Goal: Task Accomplishment & Management: Manage account settings

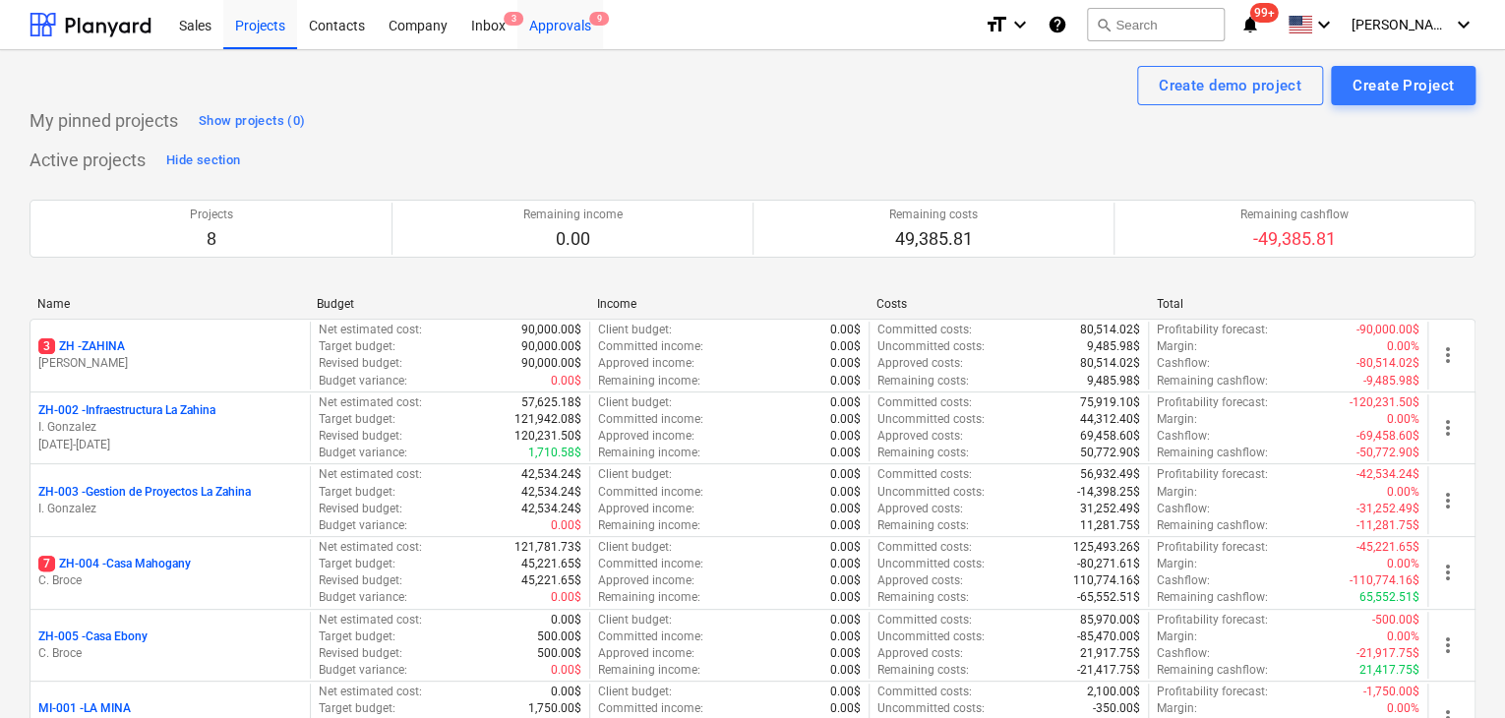
click at [576, 45] on div "Approvals 9" at bounding box center [560, 24] width 86 height 50
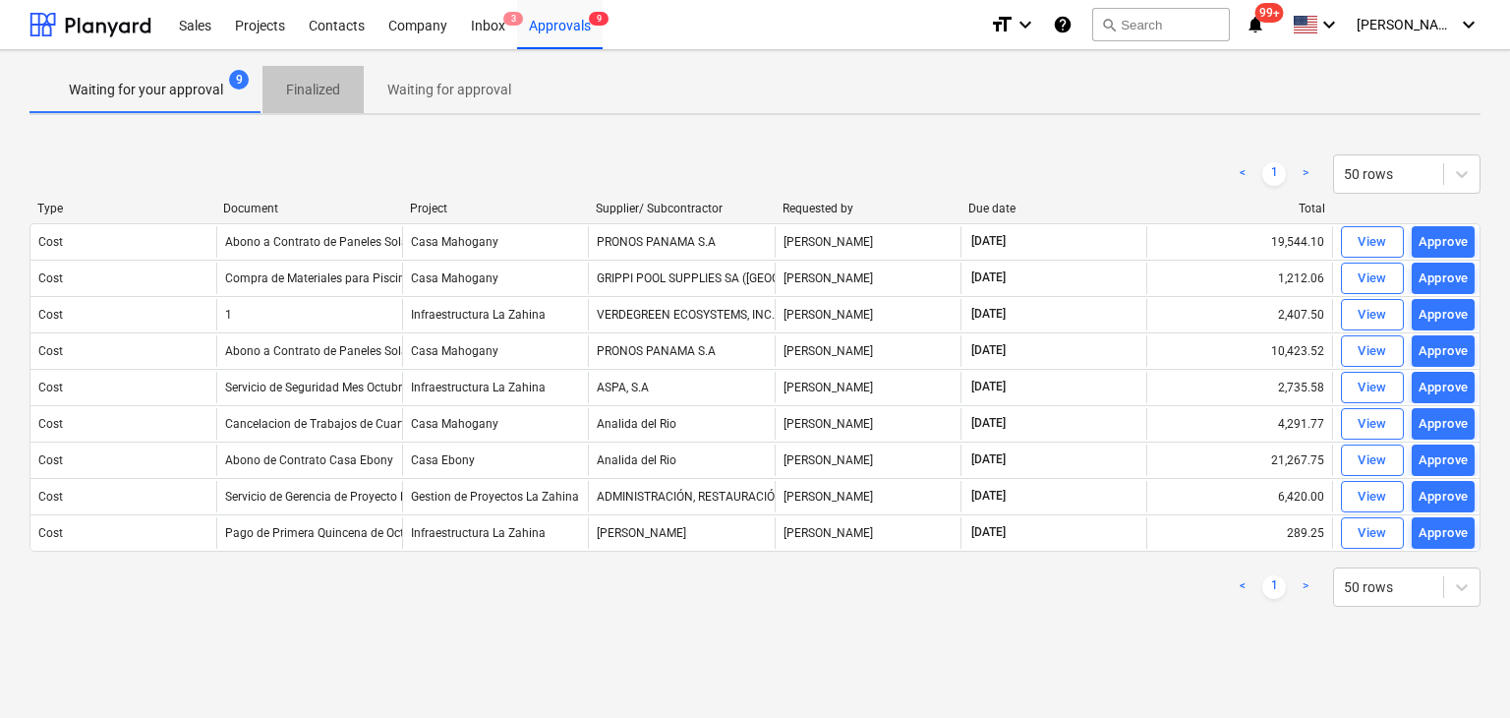
click at [326, 94] on p "Finalized" at bounding box center [313, 90] width 54 height 21
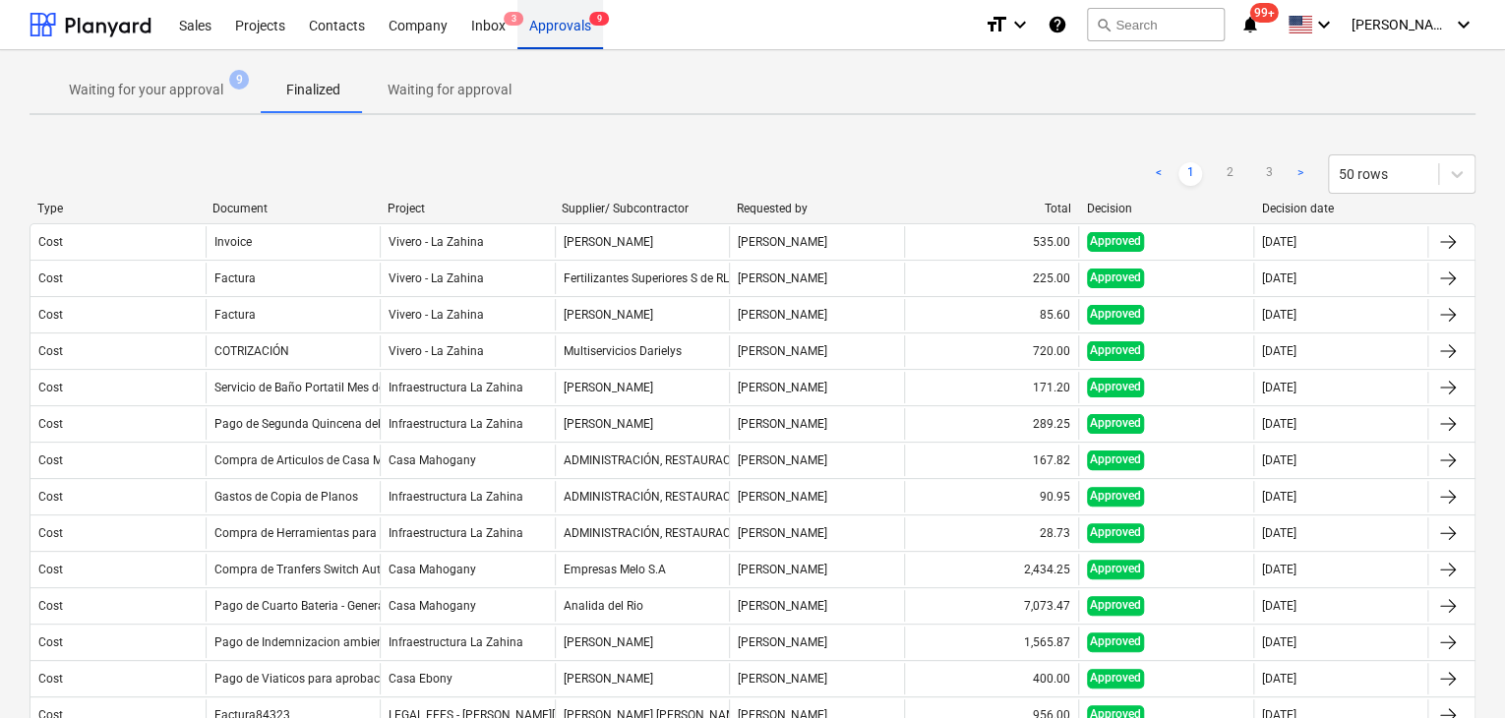
click at [570, 30] on div "Approvals 9" at bounding box center [560, 24] width 86 height 50
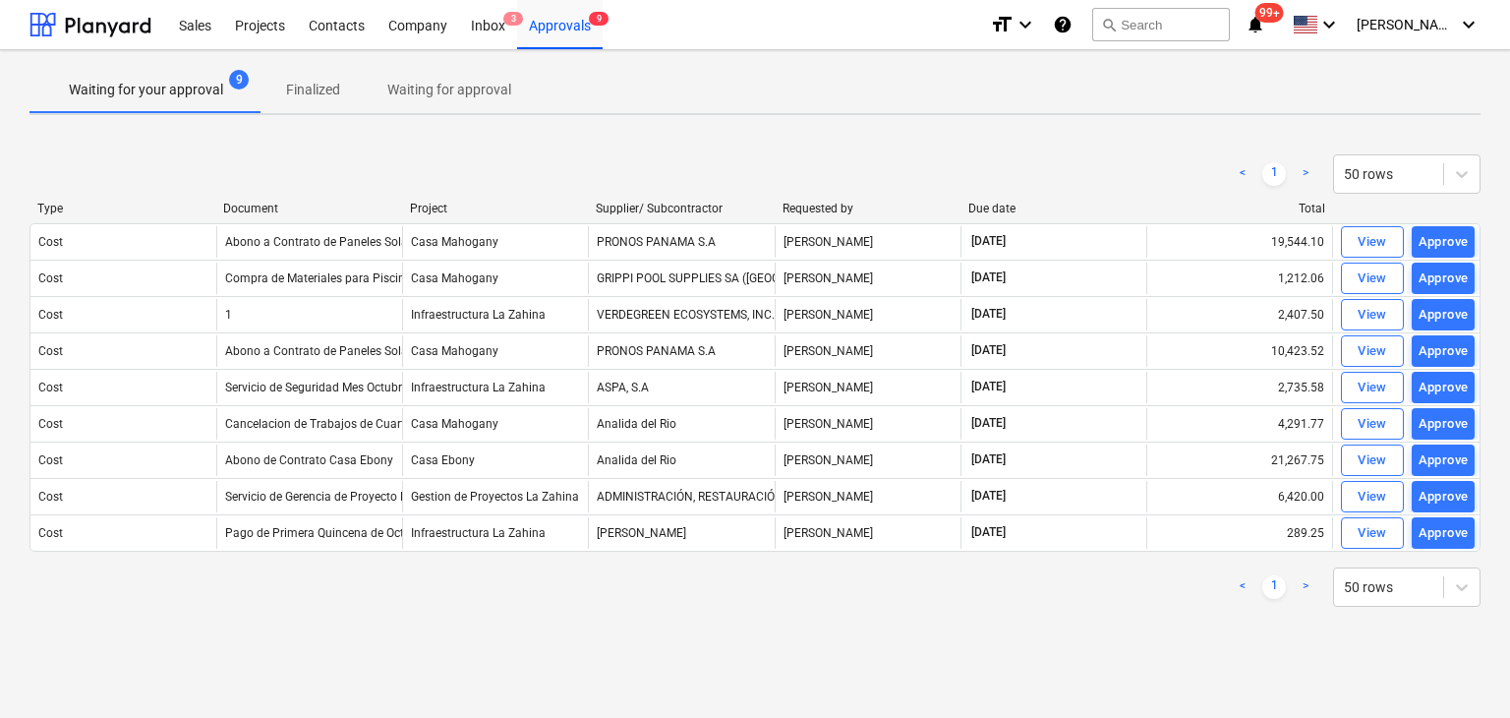
click at [451, 88] on p "Waiting for approval" at bounding box center [449, 90] width 124 height 21
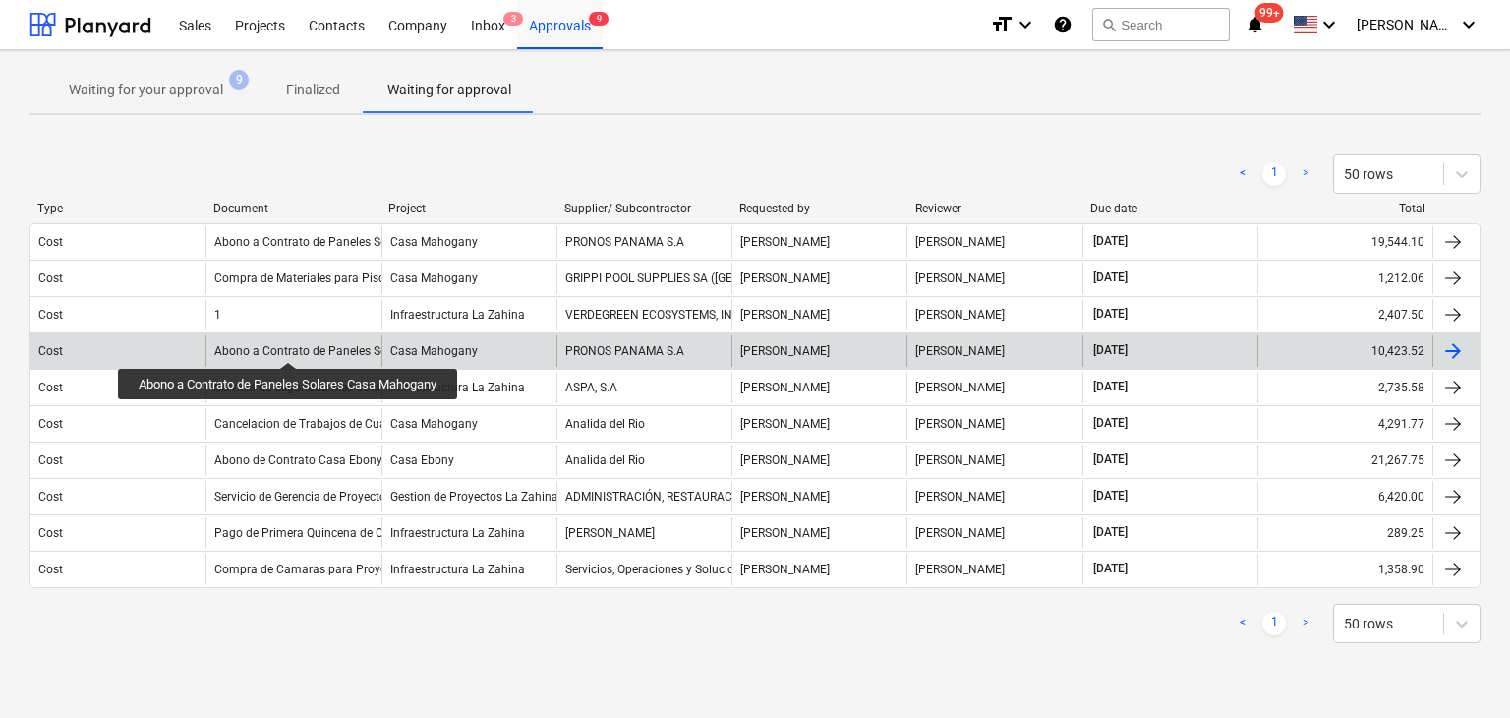
click at [293, 344] on div "Abono a Contrato de Paneles Solares Casa Mahogany" at bounding box center [358, 351] width 289 height 14
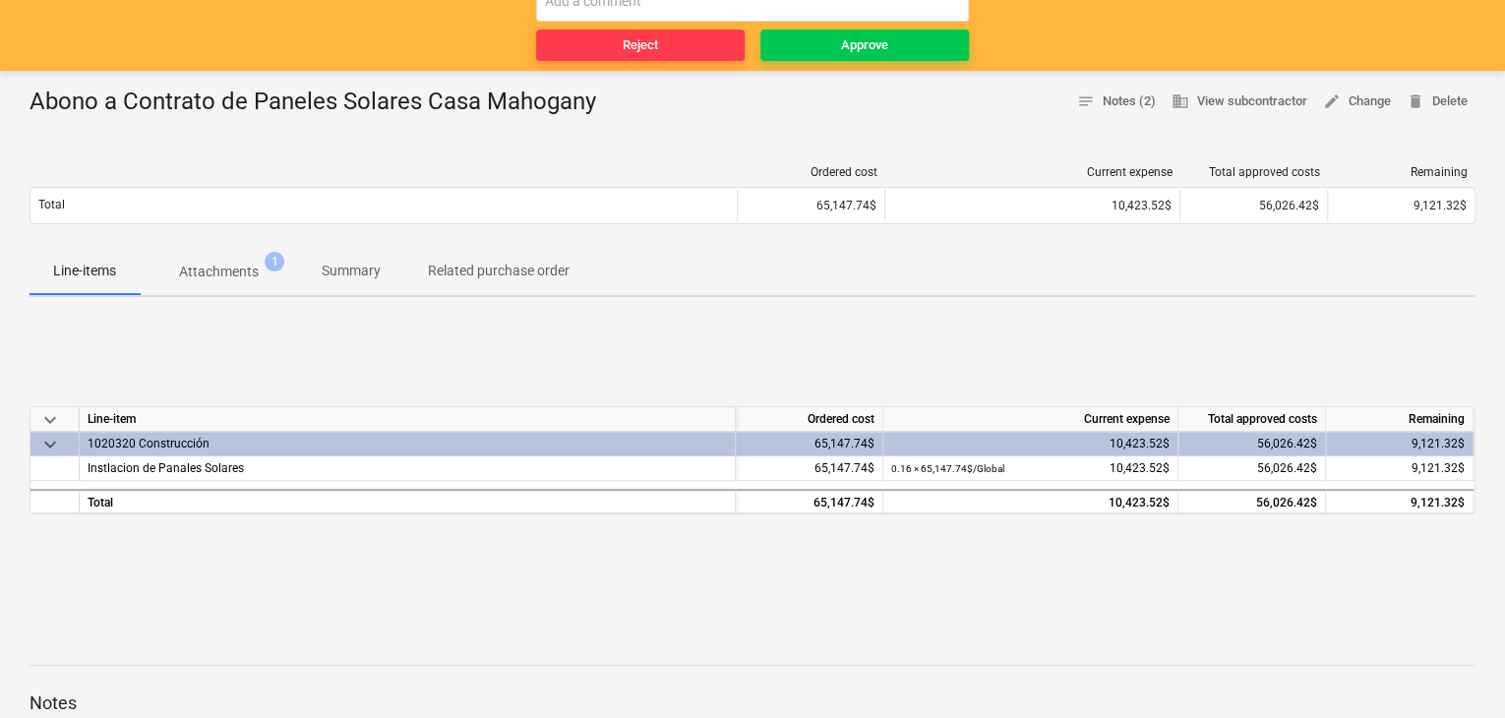
scroll to position [295, 0]
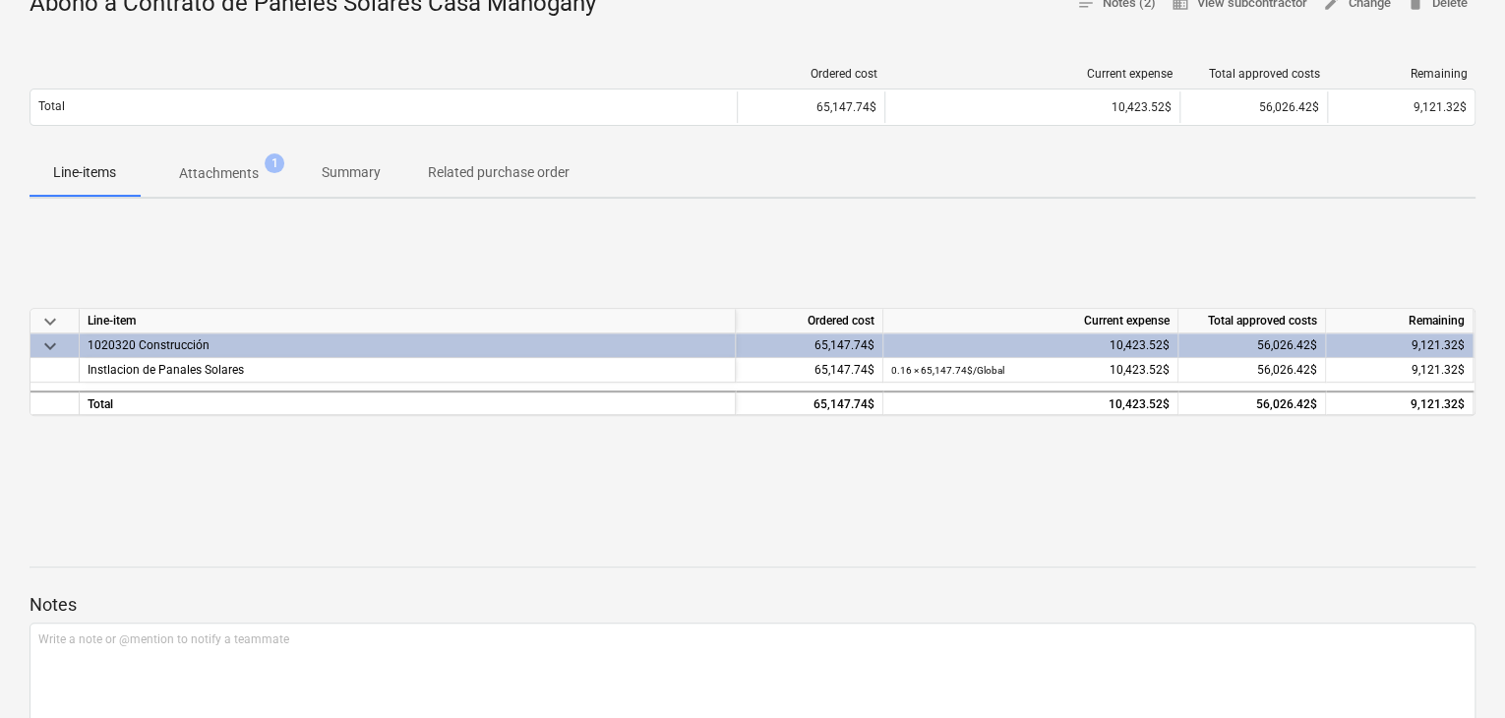
click at [224, 171] on p "Attachments" at bounding box center [219, 173] width 80 height 21
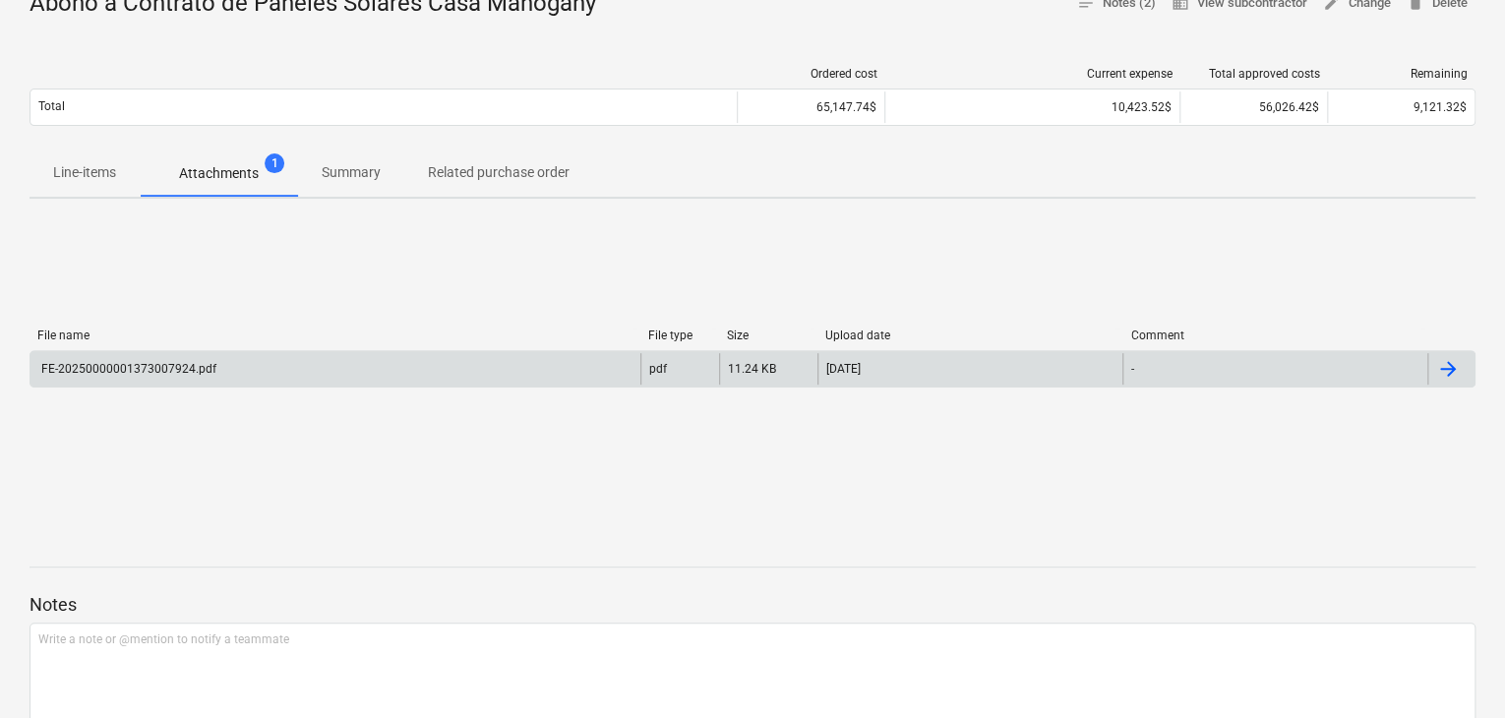
click at [461, 363] on div "FE-20250000001373007924.pdf" at bounding box center [335, 368] width 610 height 31
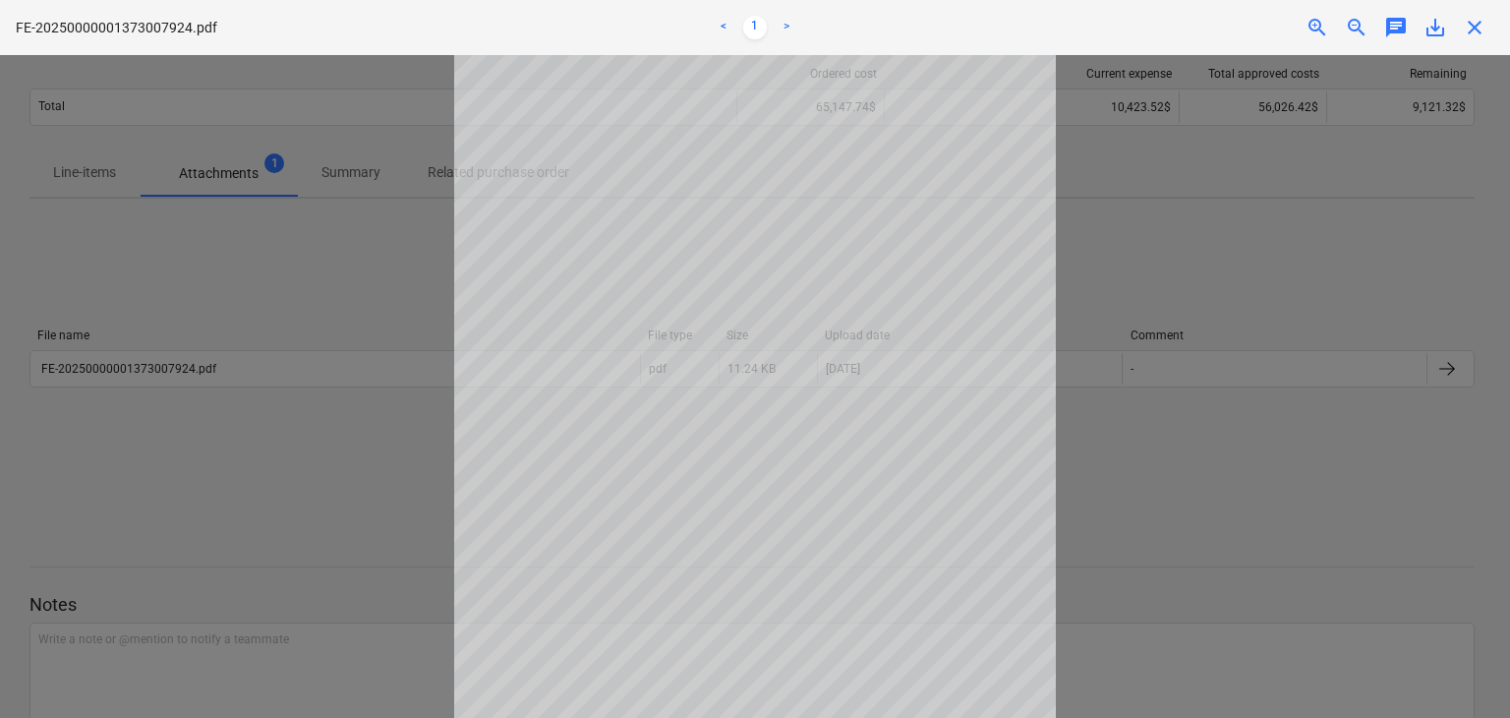
click at [368, 473] on div at bounding box center [755, 386] width 1510 height 663
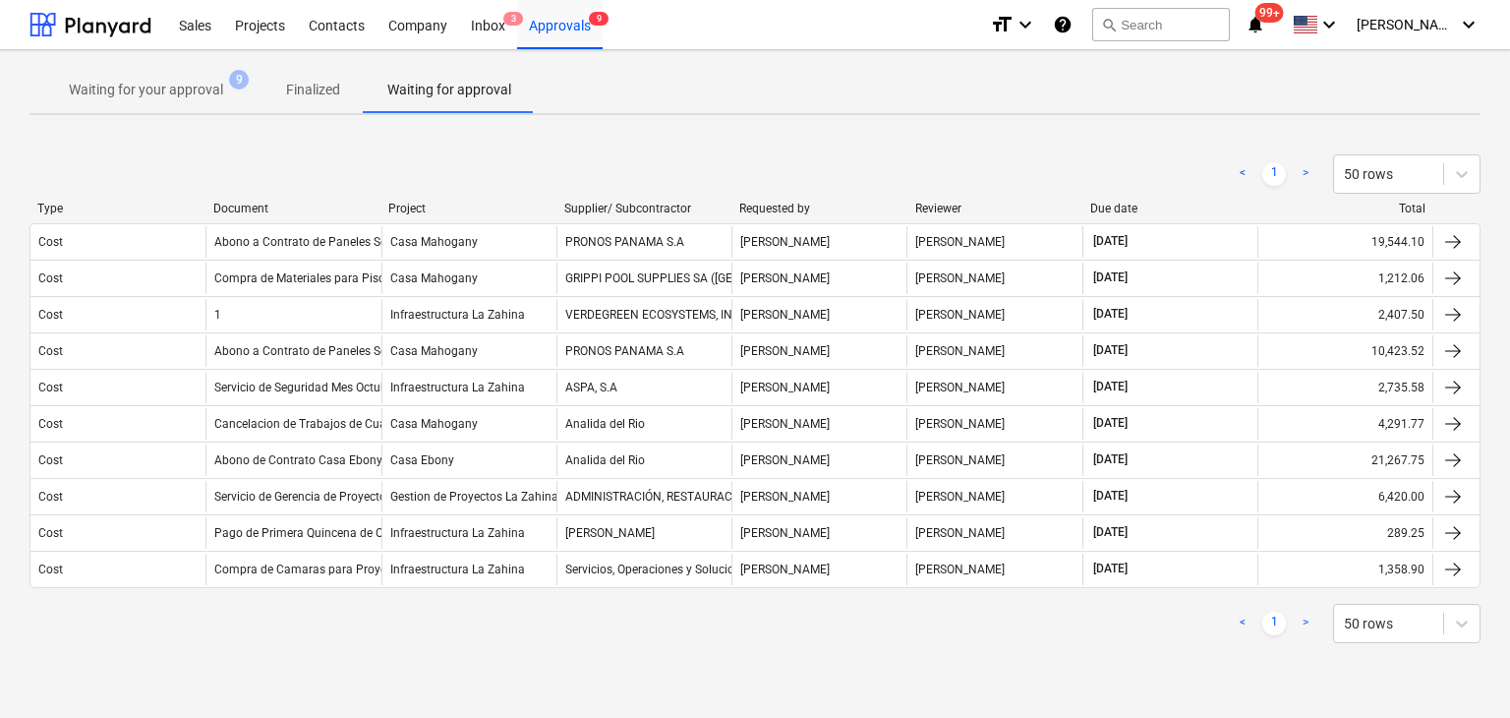
drag, startPoint x: 317, startPoint y: 88, endPoint x: 348, endPoint y: 87, distance: 31.5
click at [317, 88] on p "Finalized" at bounding box center [313, 90] width 54 height 21
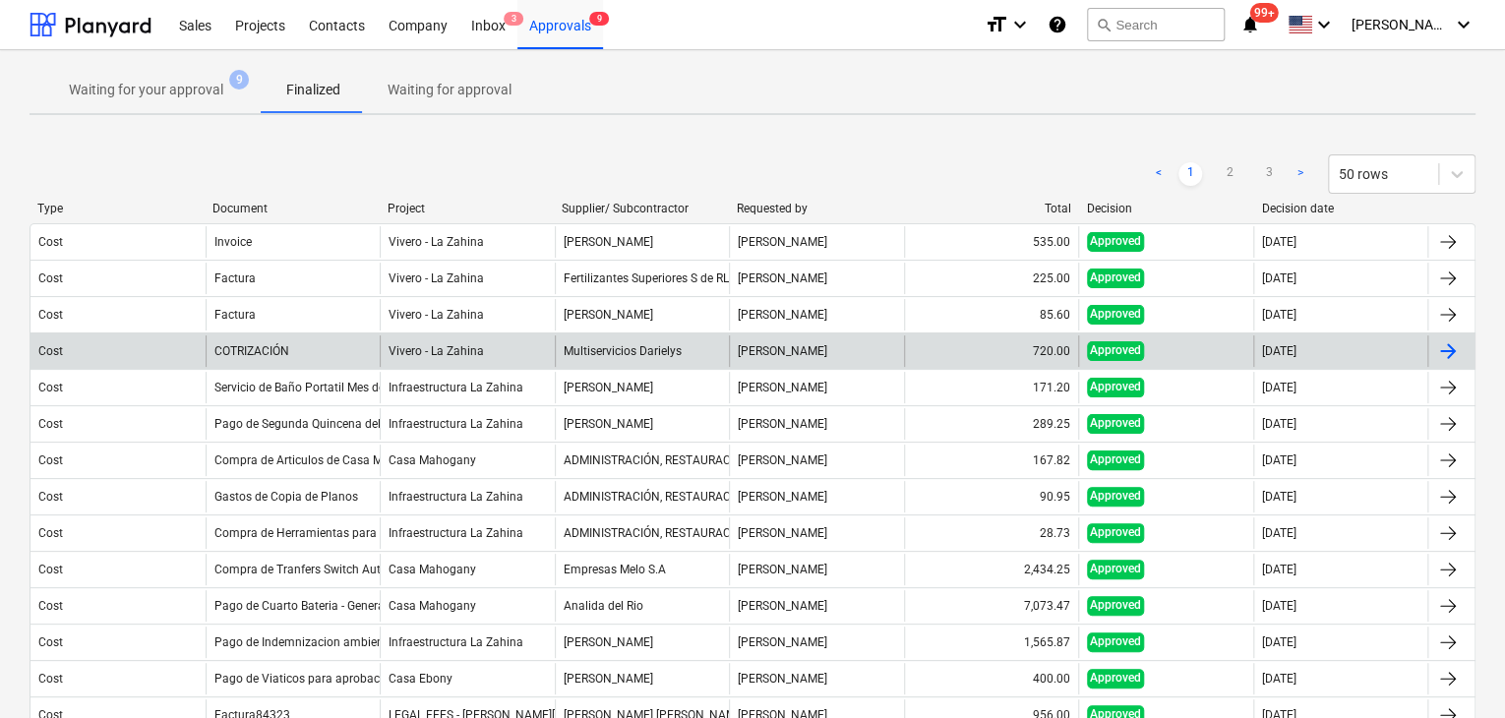
click at [621, 344] on div "Multiservicios Darielys" at bounding box center [642, 350] width 175 height 31
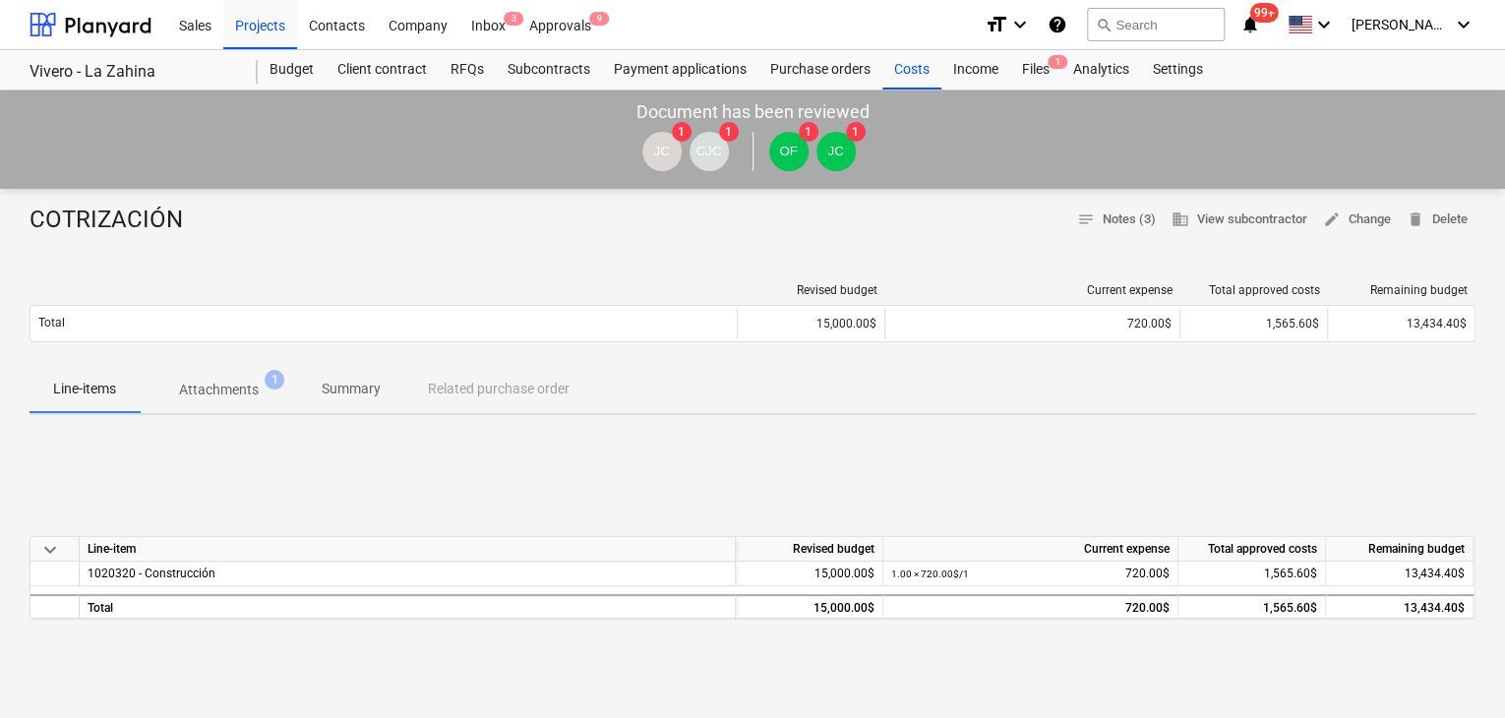
click at [224, 390] on p "Attachments" at bounding box center [219, 390] width 80 height 21
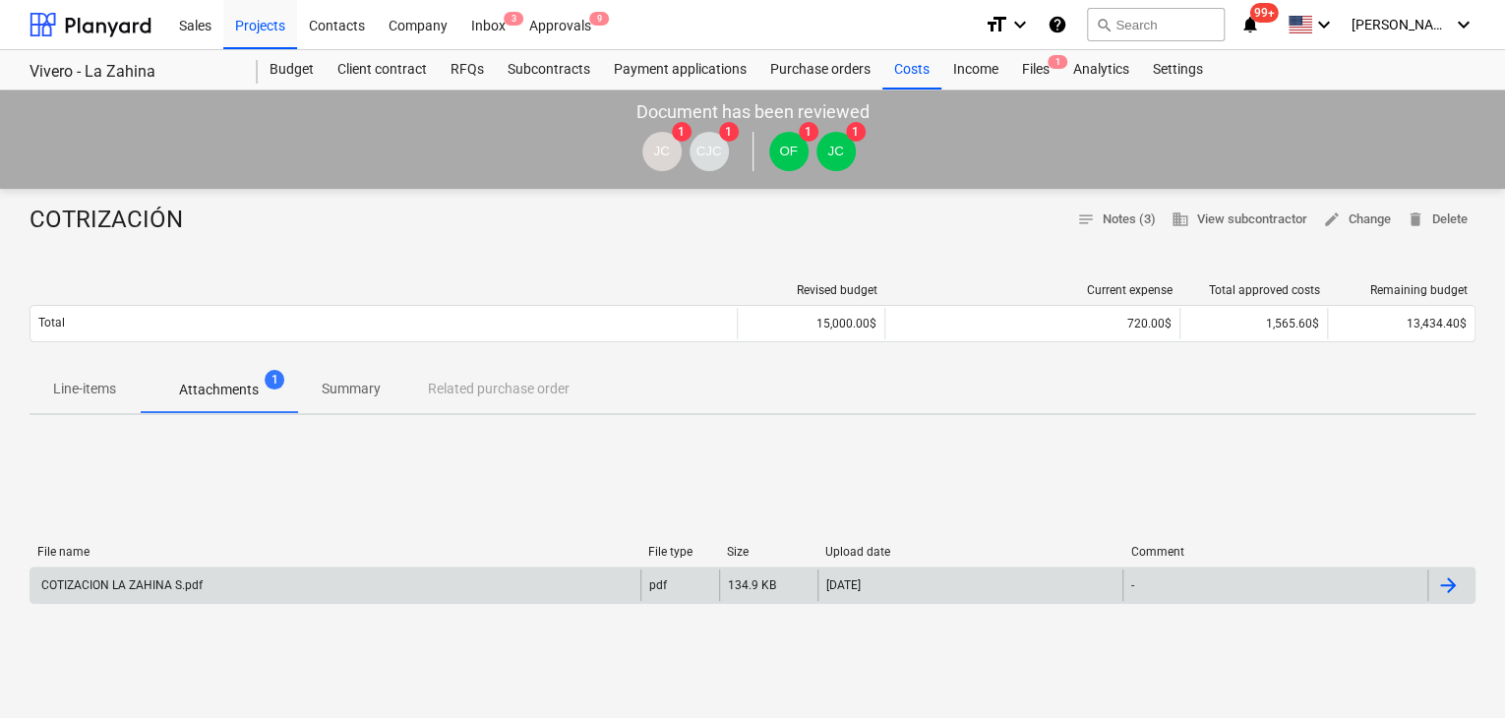
click at [545, 587] on div "COTIZACION LA ZAHINA S.pdf" at bounding box center [335, 584] width 610 height 31
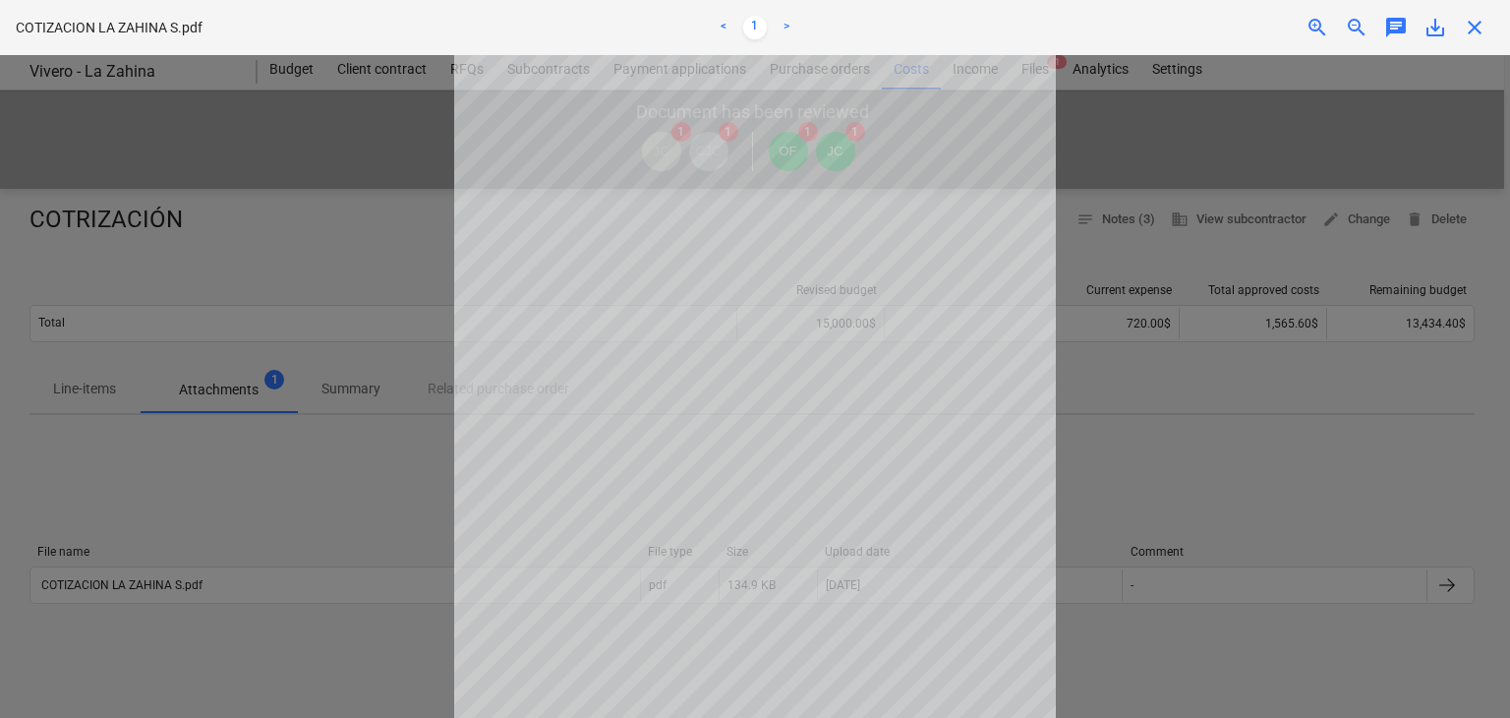
click at [1197, 485] on div at bounding box center [755, 386] width 1510 height 663
click at [1164, 413] on div at bounding box center [755, 386] width 1510 height 663
click at [288, 193] on div at bounding box center [755, 386] width 1510 height 663
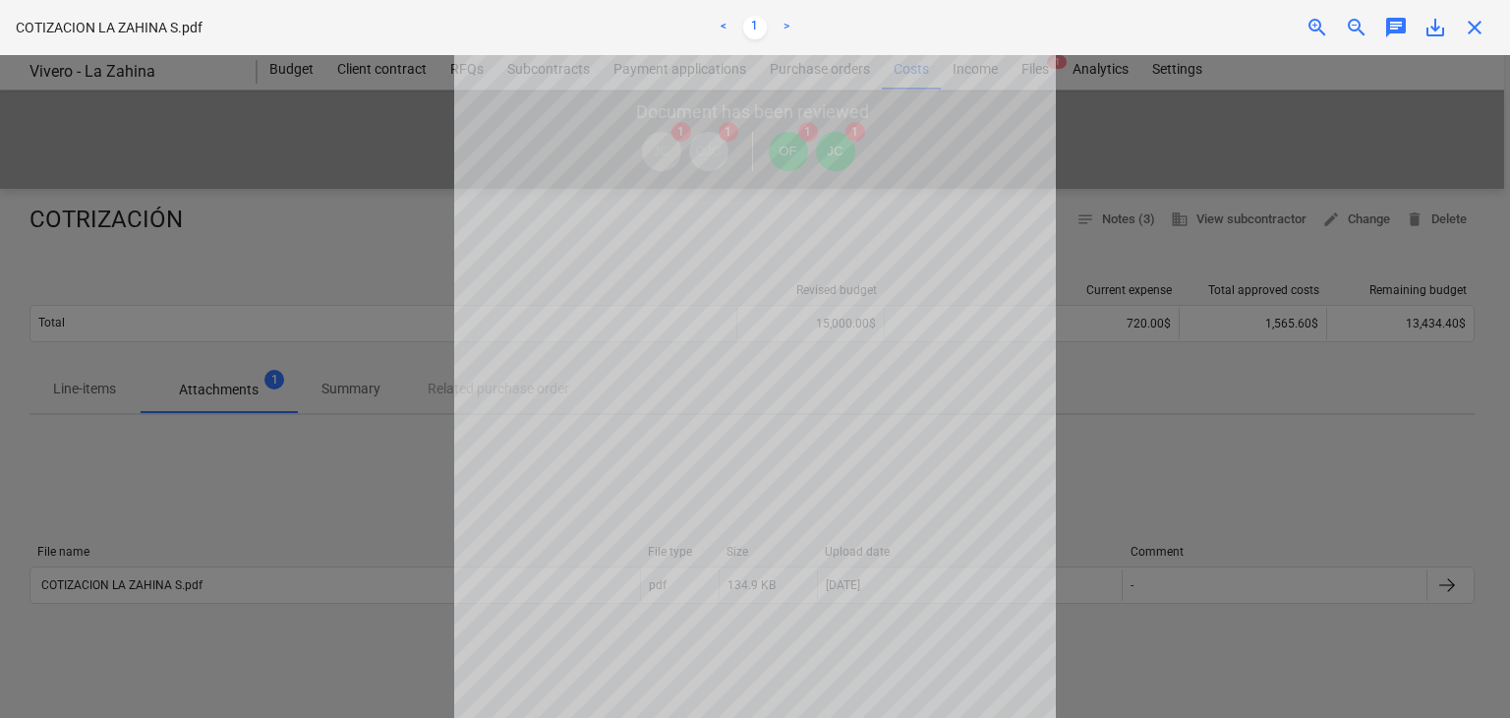
click at [712, 30] on link "<" at bounding box center [724, 28] width 24 height 24
click at [1140, 397] on div at bounding box center [755, 386] width 1510 height 663
click at [1463, 25] on span "close" at bounding box center [1475, 28] width 24 height 24
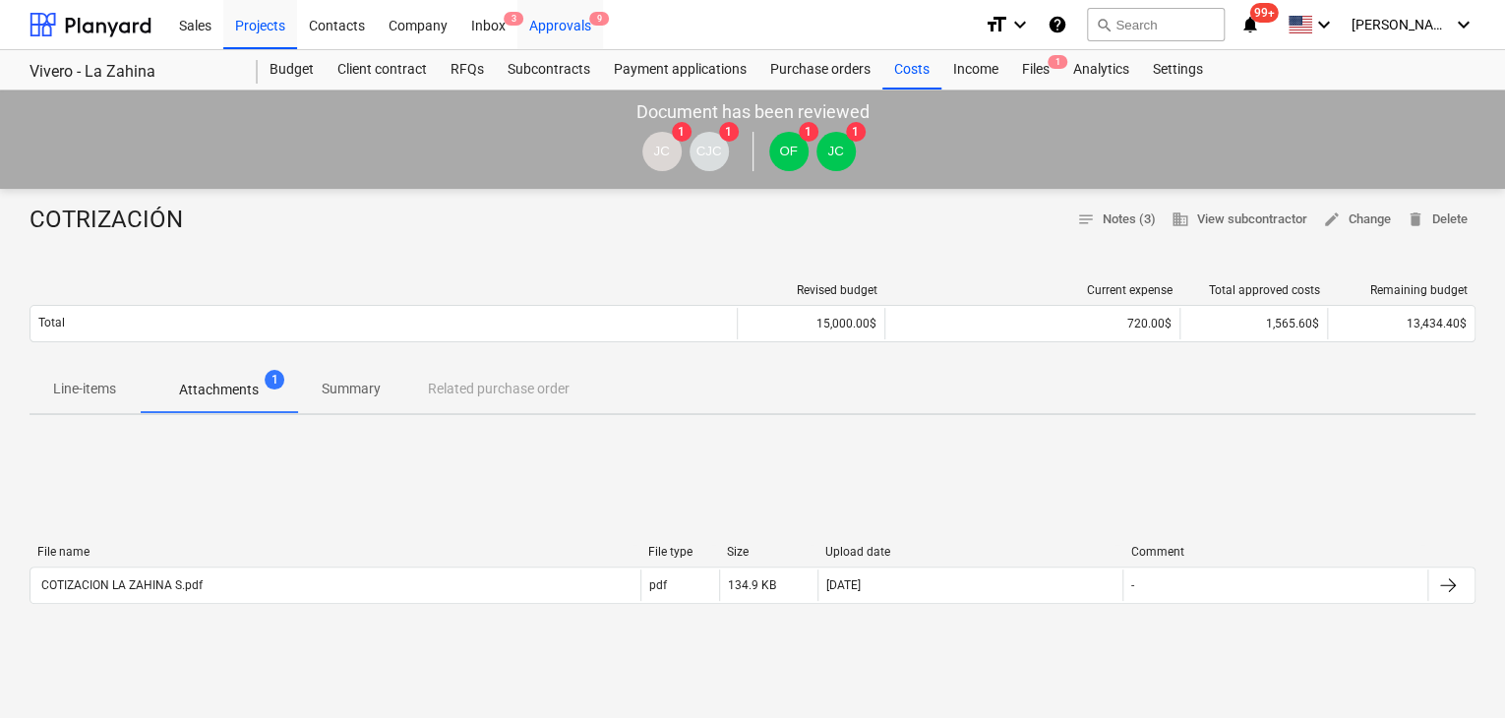
click at [562, 28] on div "Approvals 9" at bounding box center [560, 24] width 86 height 50
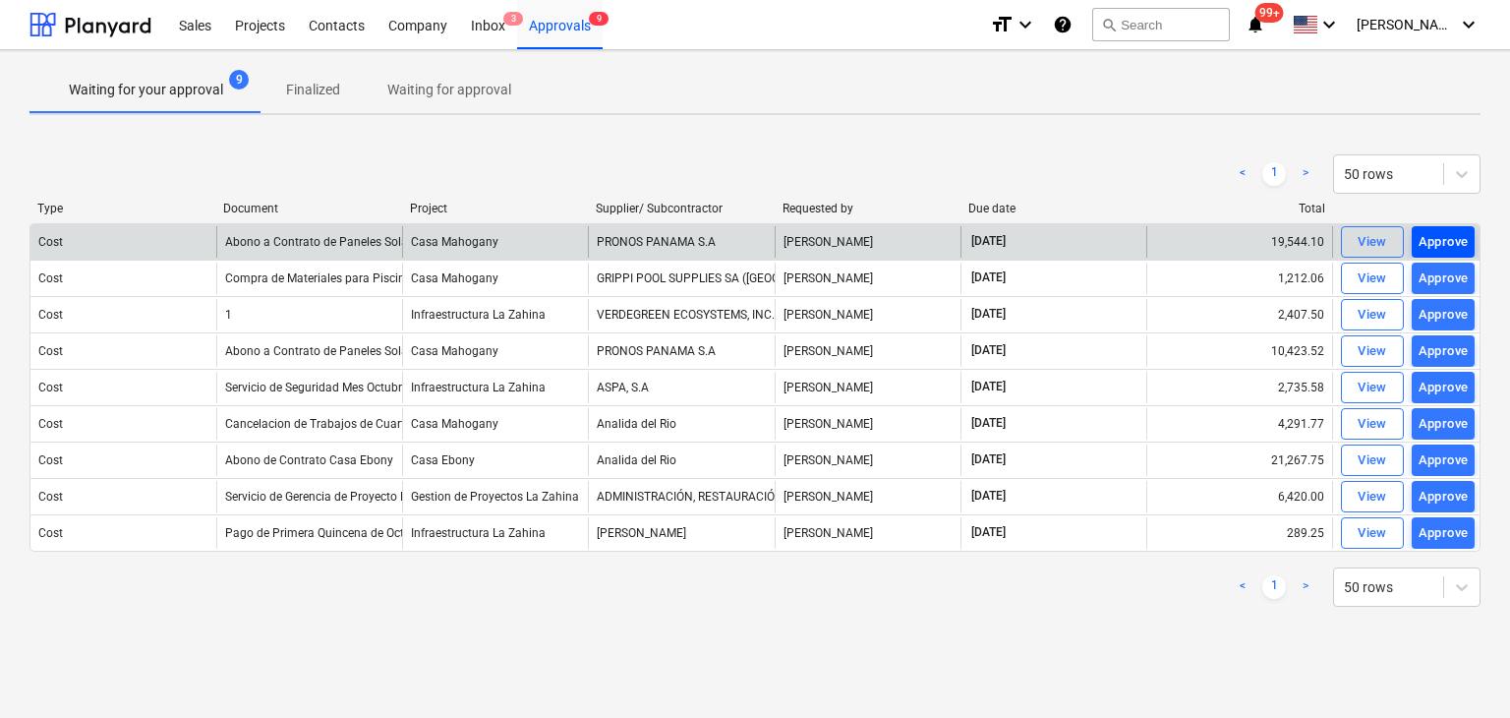
click at [1436, 246] on div "Approve" at bounding box center [1444, 242] width 50 height 23
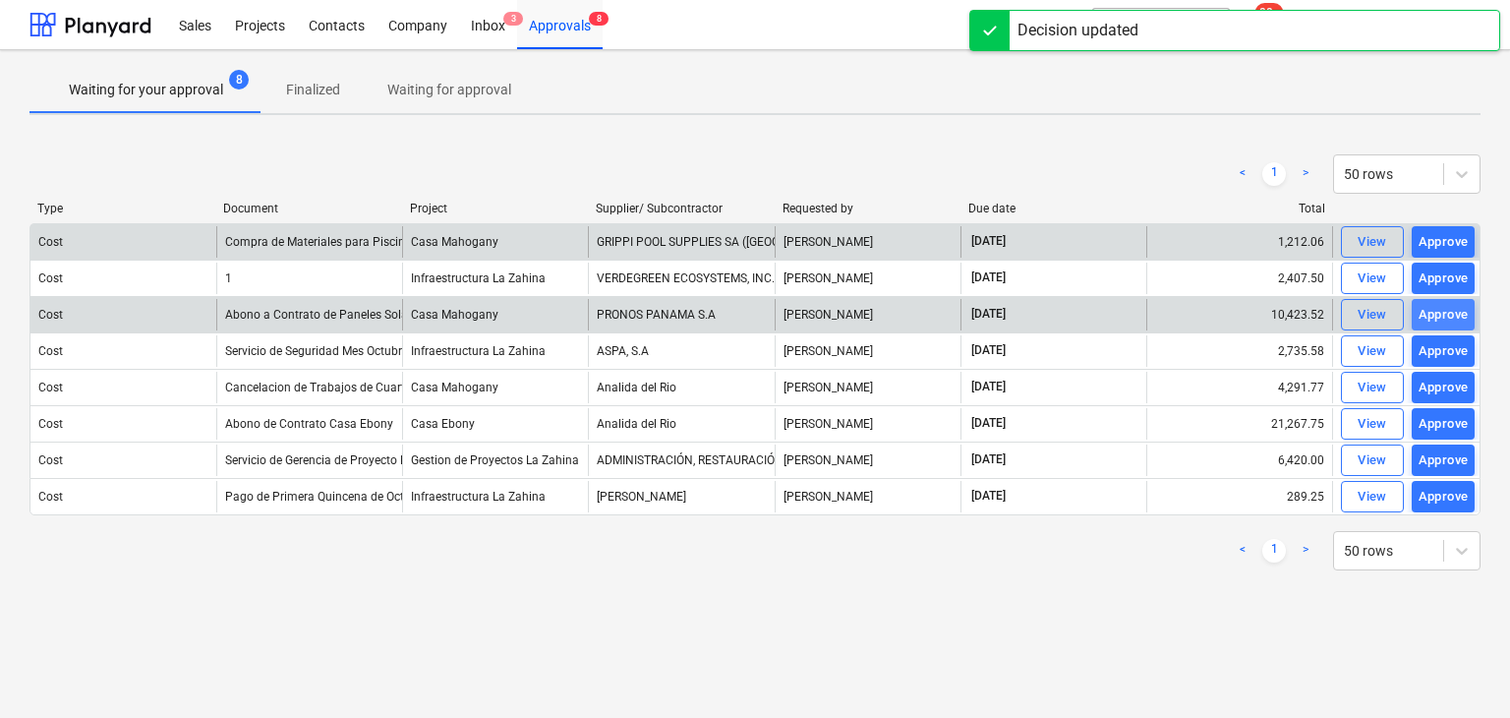
click at [1442, 316] on div "Approve" at bounding box center [1444, 315] width 50 height 23
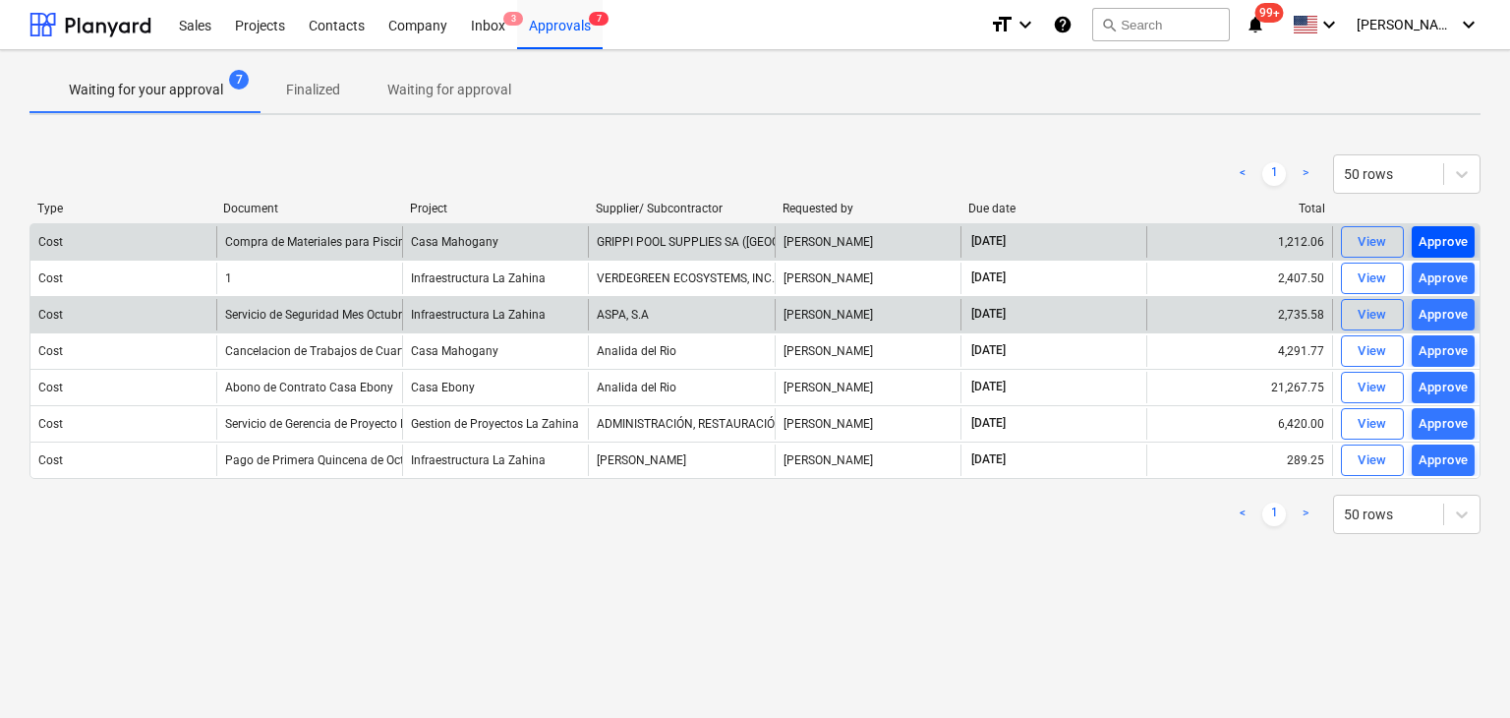
click at [1446, 243] on div "Approve" at bounding box center [1444, 242] width 50 height 23
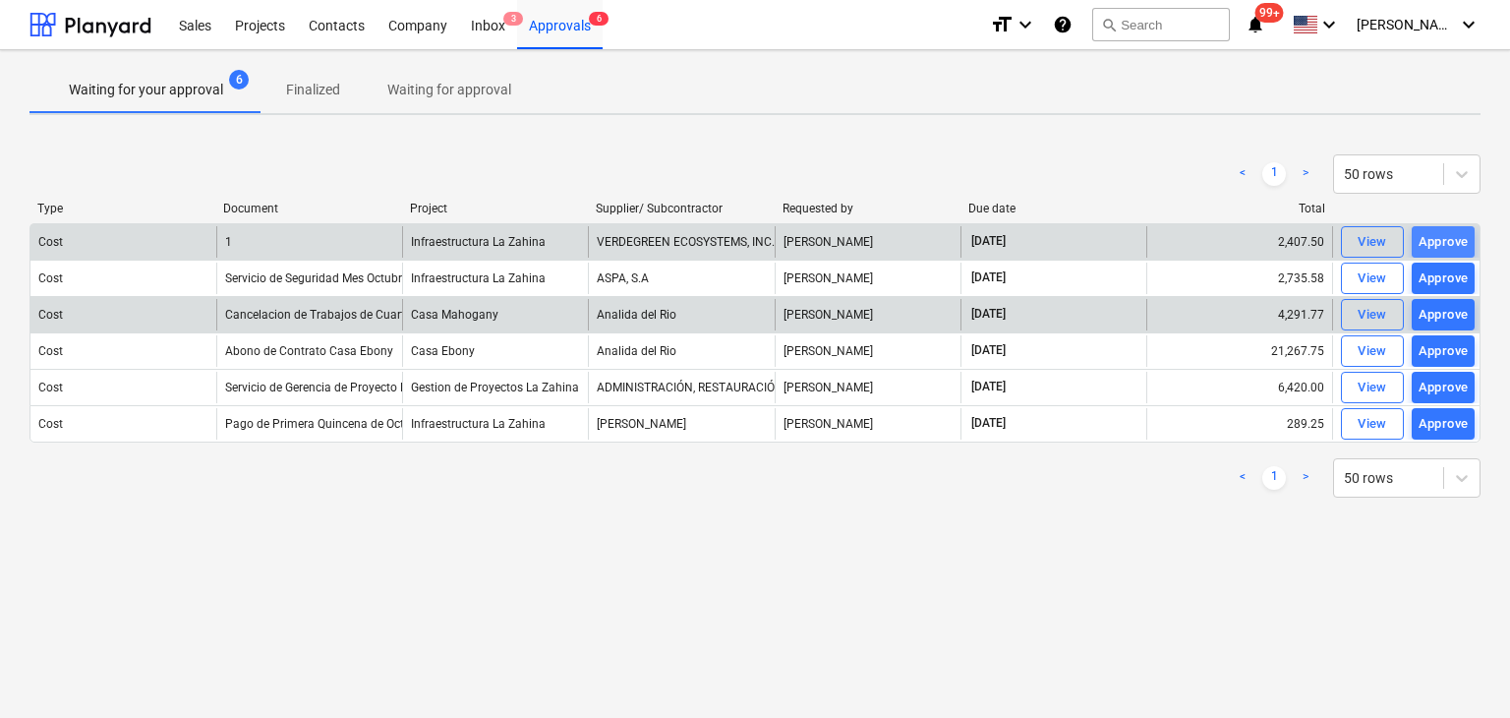
click at [1448, 237] on div "Approve" at bounding box center [1444, 242] width 50 height 23
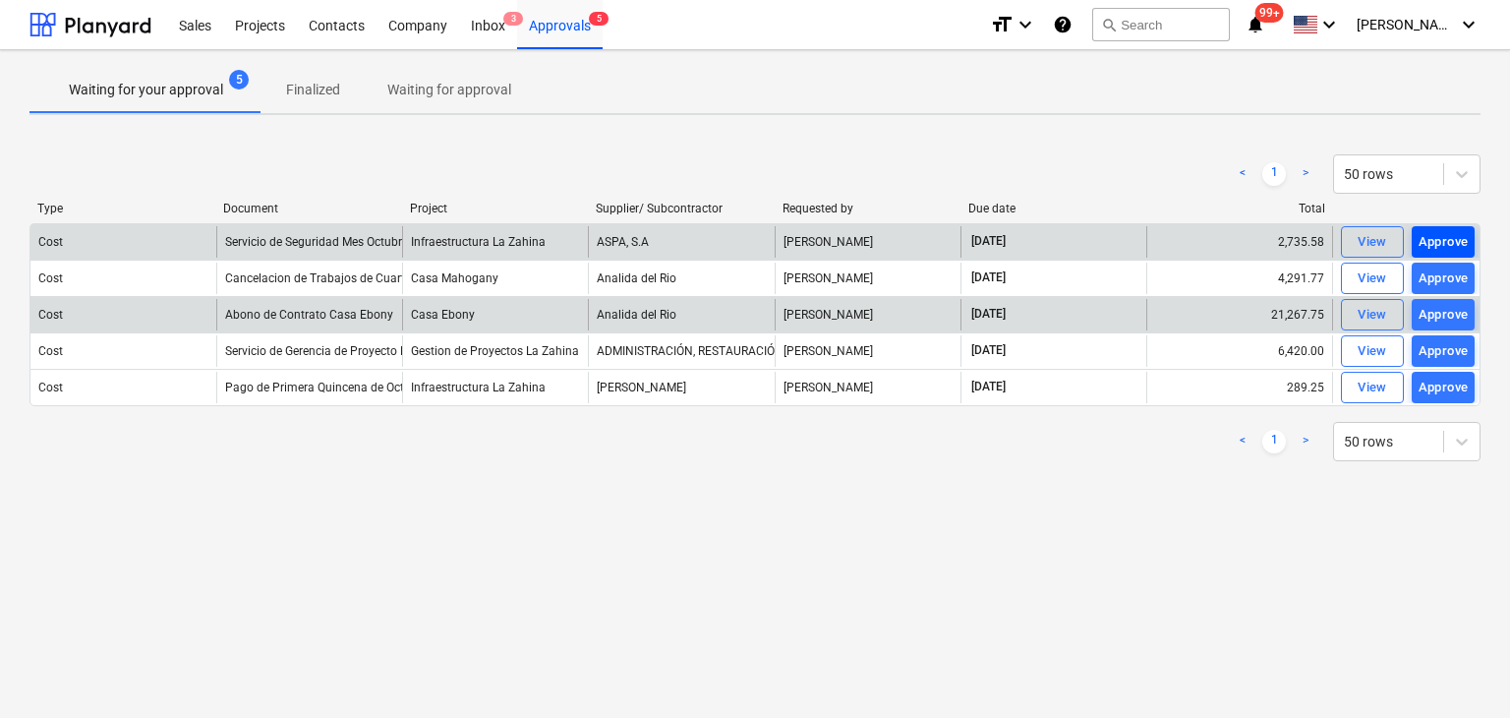
click at [1440, 241] on div "Approve" at bounding box center [1444, 242] width 50 height 23
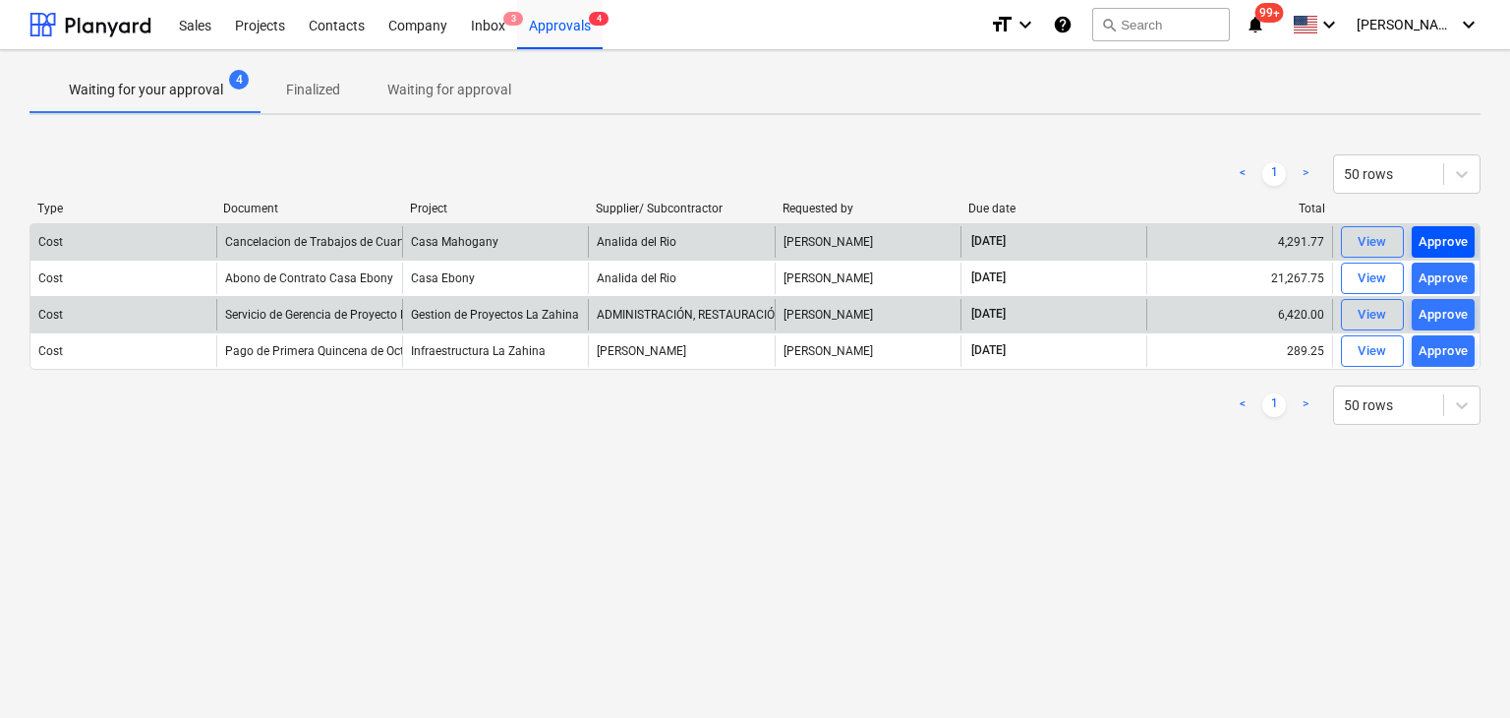
click at [1436, 241] on div "Approve" at bounding box center [1444, 242] width 50 height 23
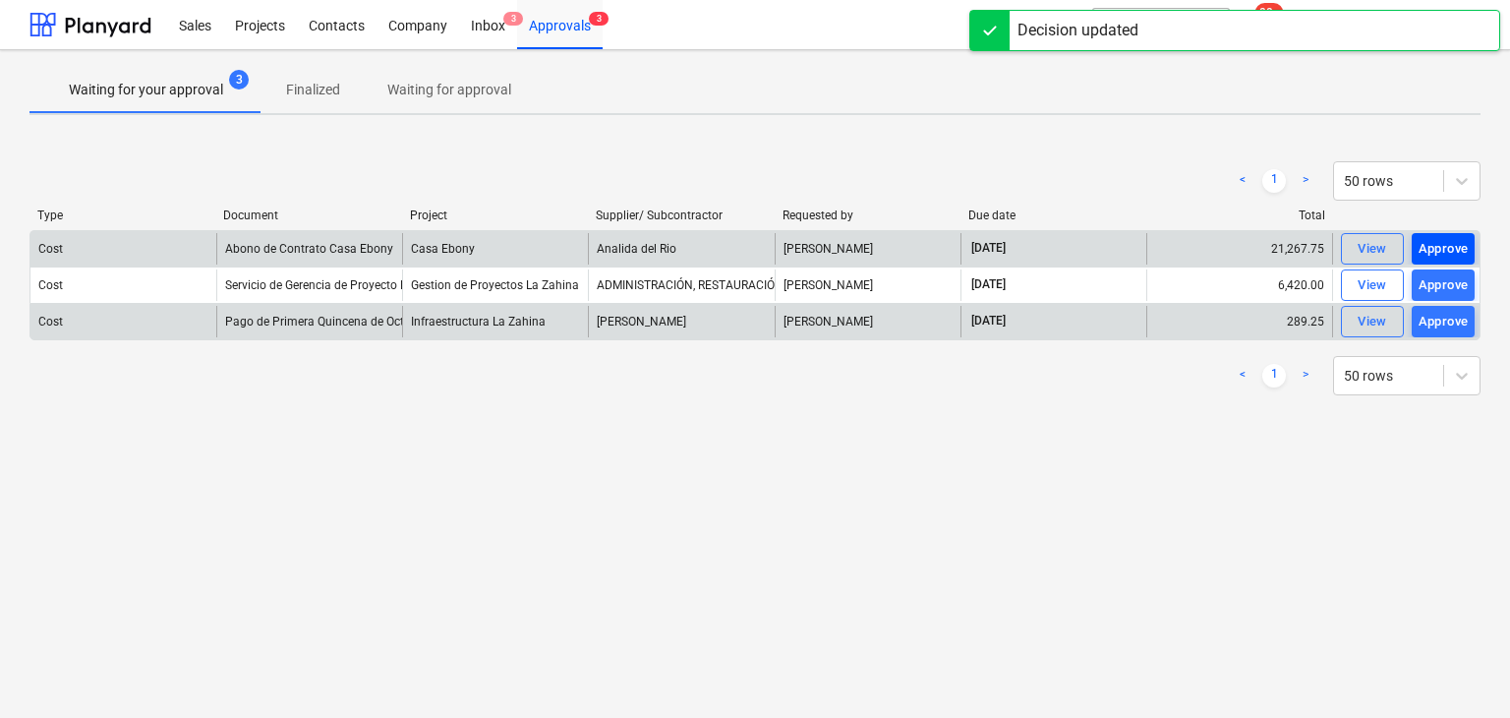
click at [1432, 242] on div "Approve" at bounding box center [1444, 249] width 50 height 23
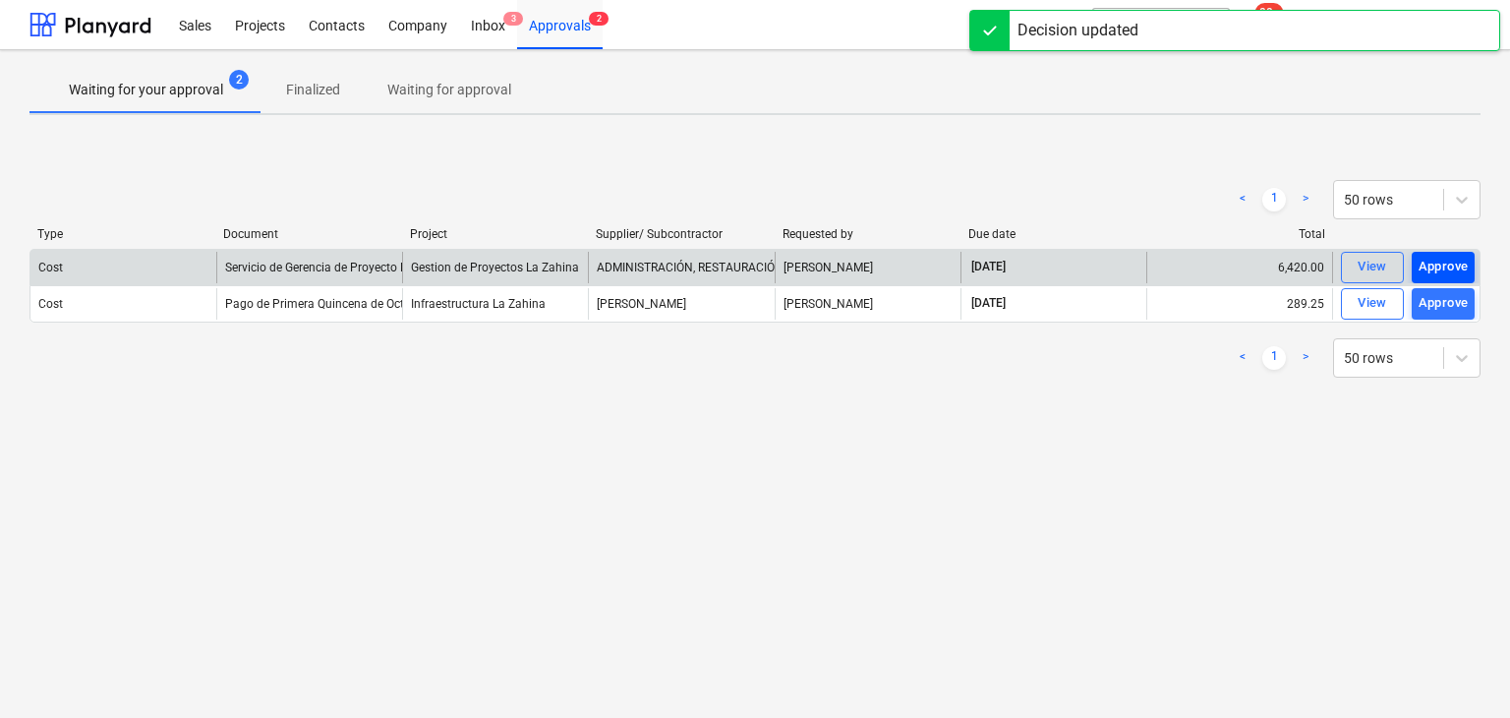
click at [1432, 256] on div "Approve" at bounding box center [1444, 267] width 50 height 23
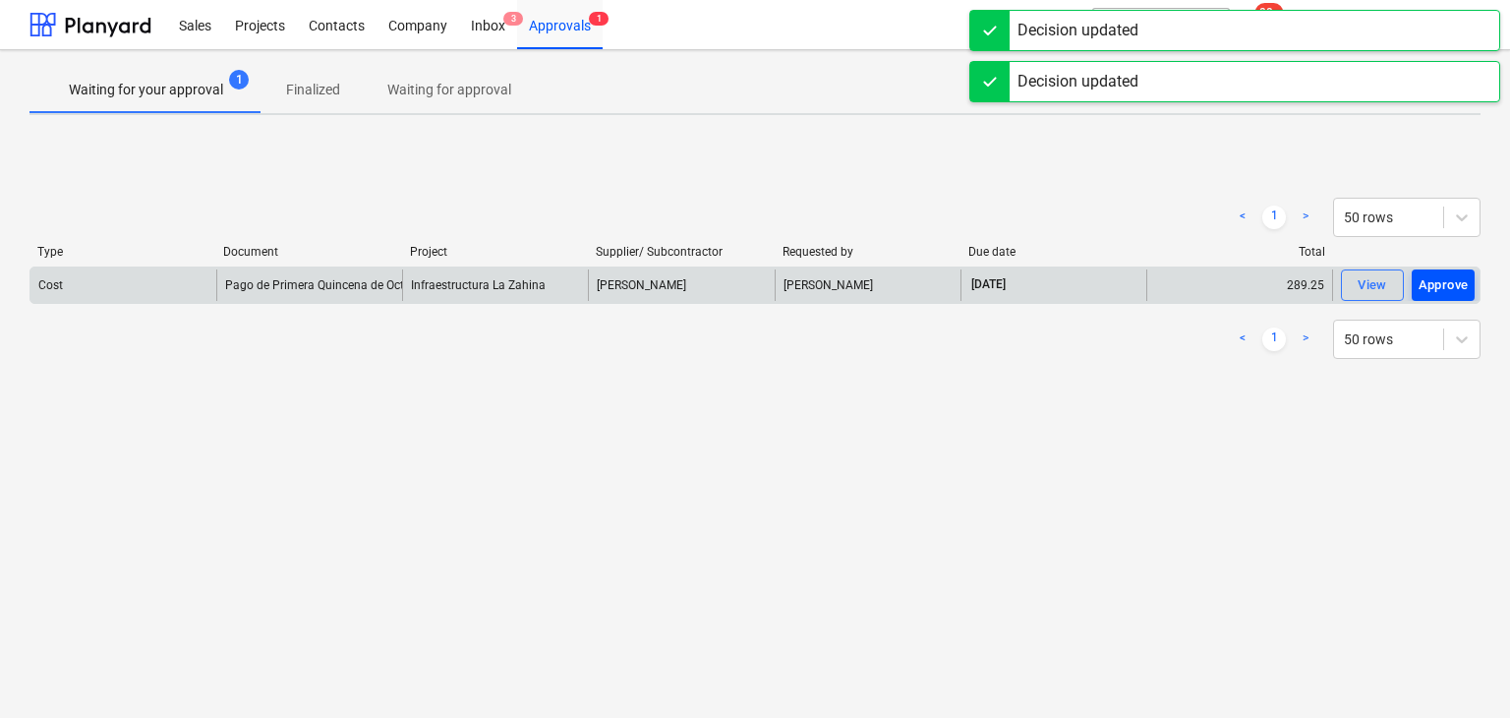
click at [1436, 277] on div "Approve" at bounding box center [1444, 285] width 50 height 23
